Goal: Navigation & Orientation: Find specific page/section

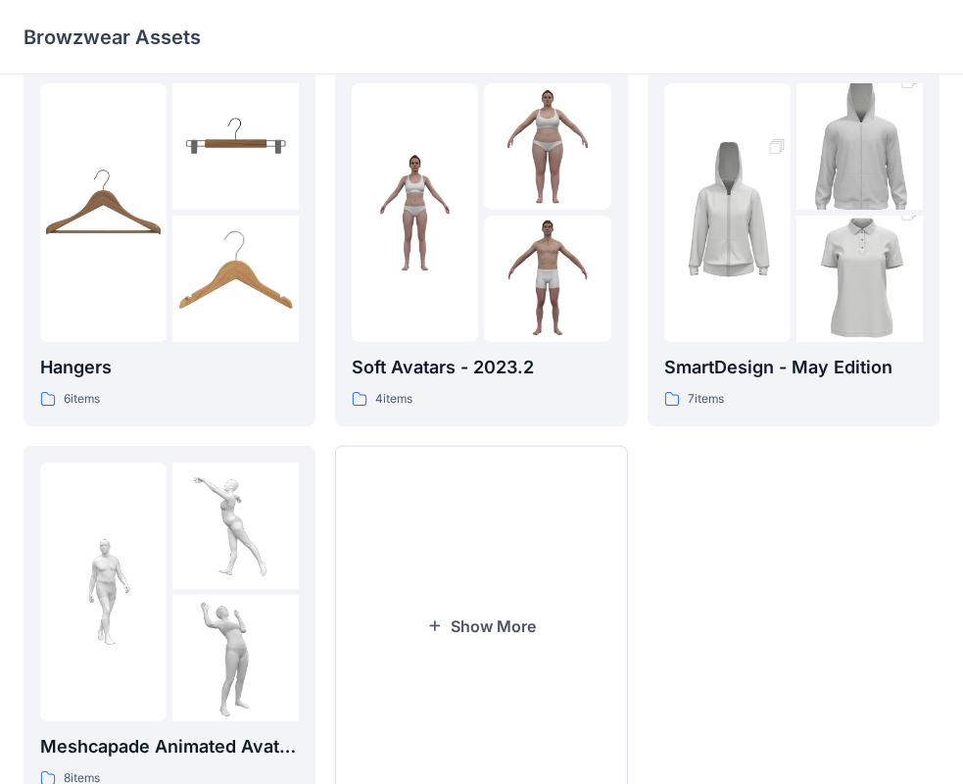
scroll to position [487, 0]
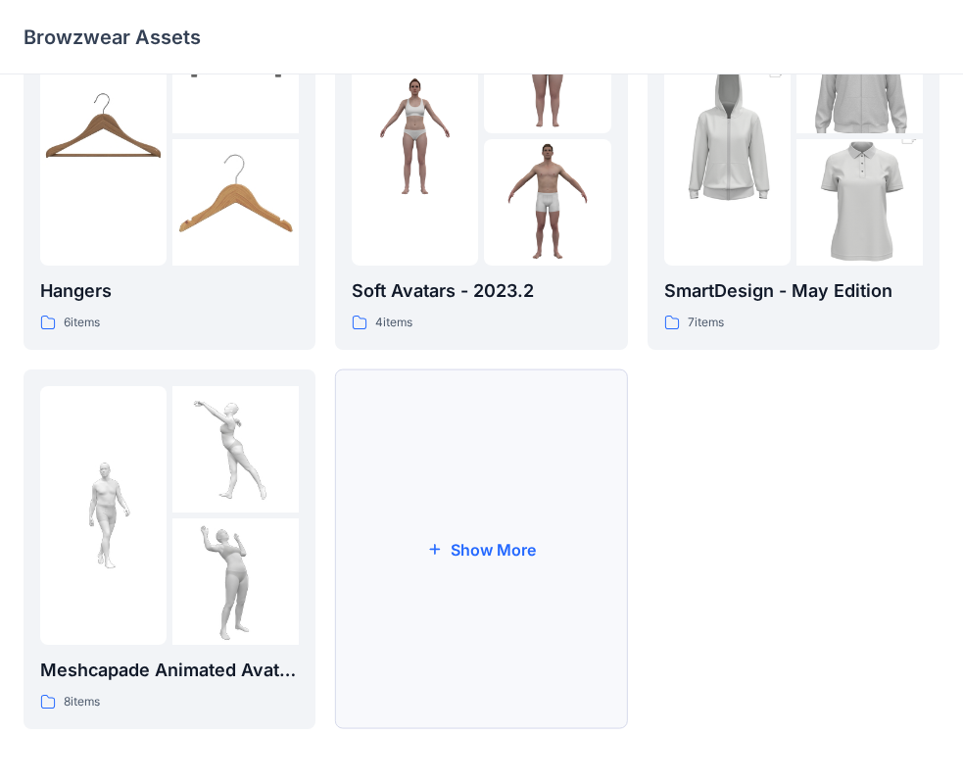
click at [498, 615] on button "Show More" at bounding box center [481, 549] width 292 height 360
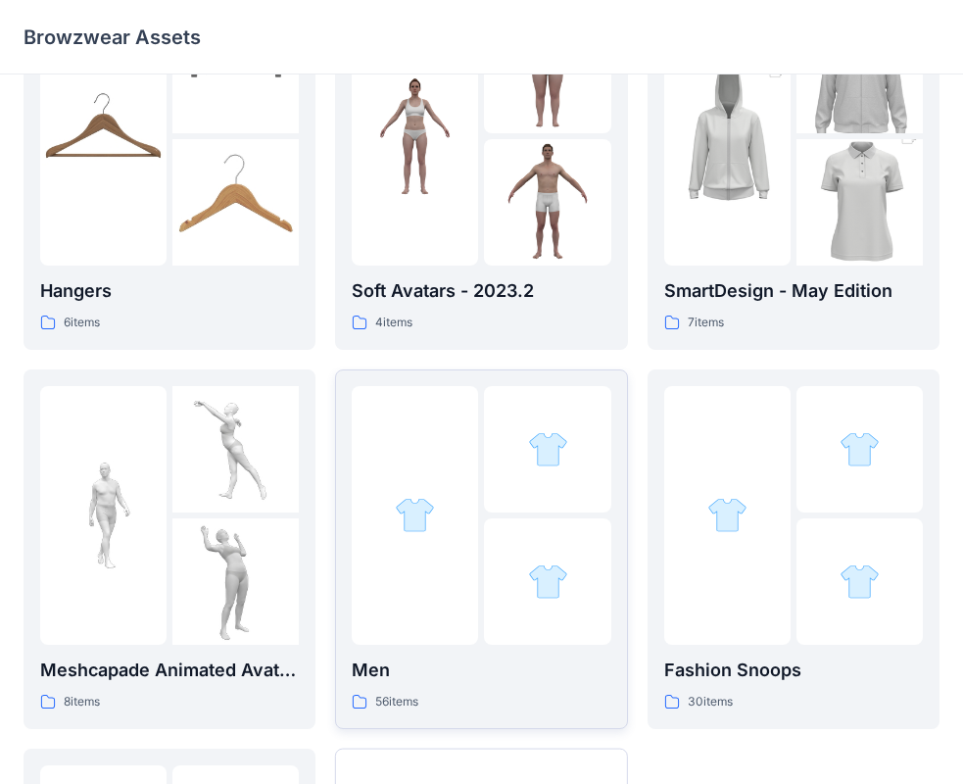
click at [571, 592] on div at bounding box center [547, 581] width 126 height 126
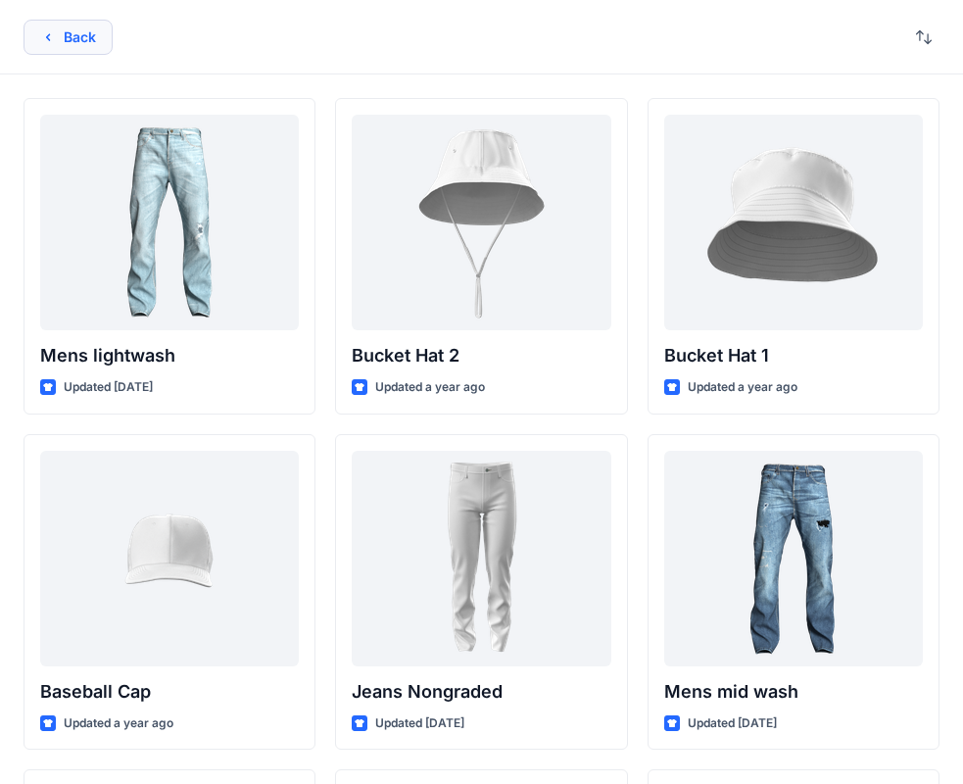
click at [90, 31] on button "Back" at bounding box center [68, 37] width 89 height 35
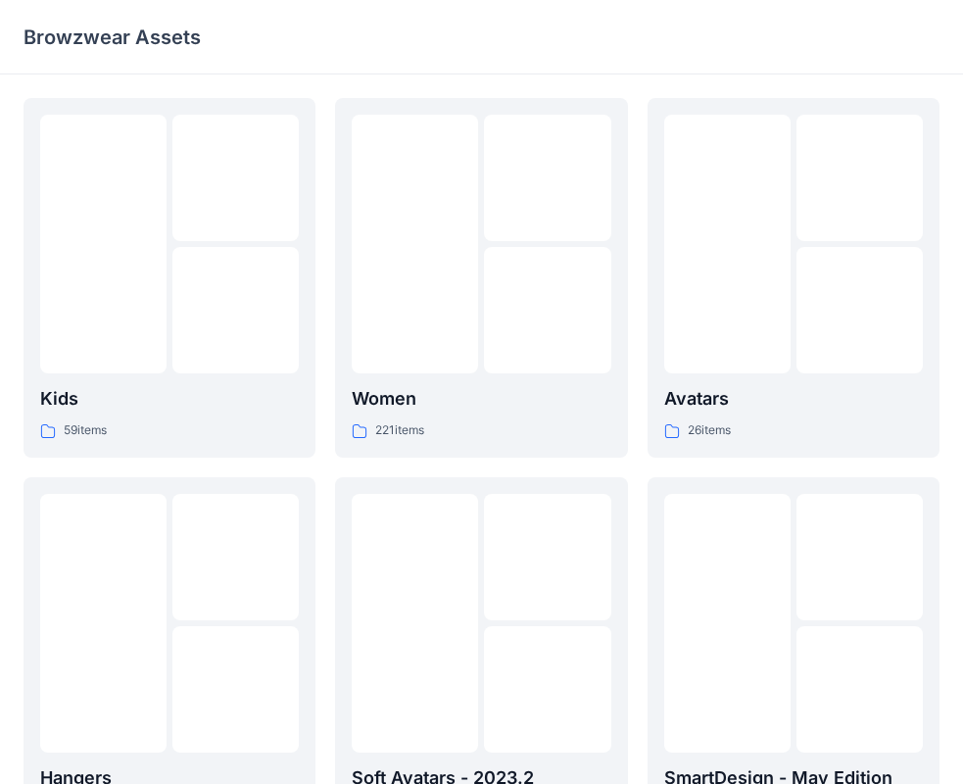
scroll to position [487, 0]
